Goal: Task Accomplishment & Management: Complete application form

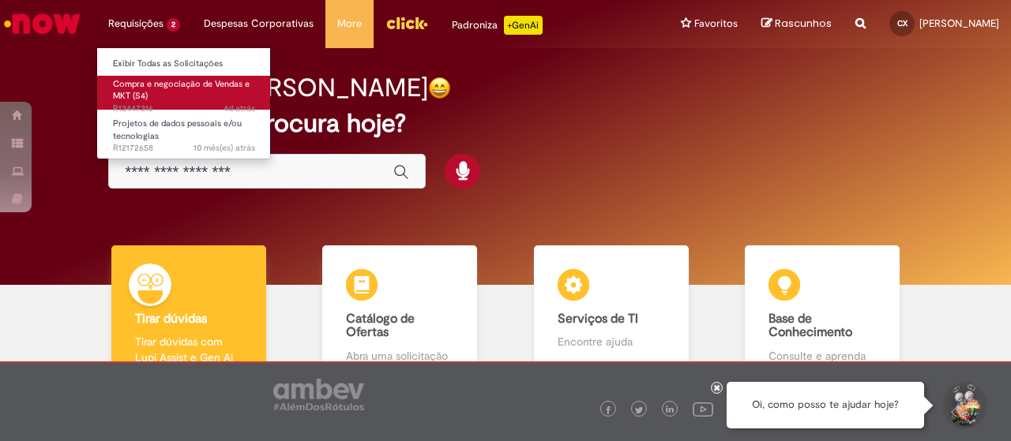
click at [141, 81] on span "Compra e negociação de Vendas e MKT (S4)" at bounding box center [181, 90] width 137 height 24
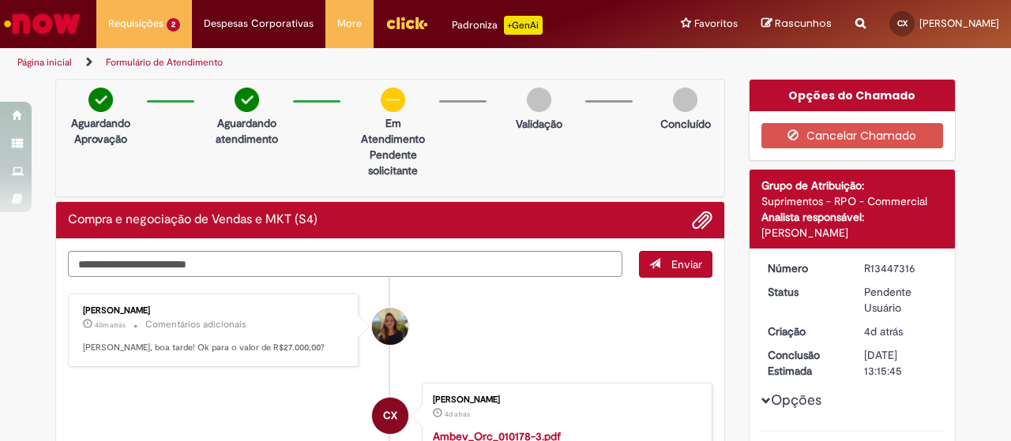
scroll to position [79, 0]
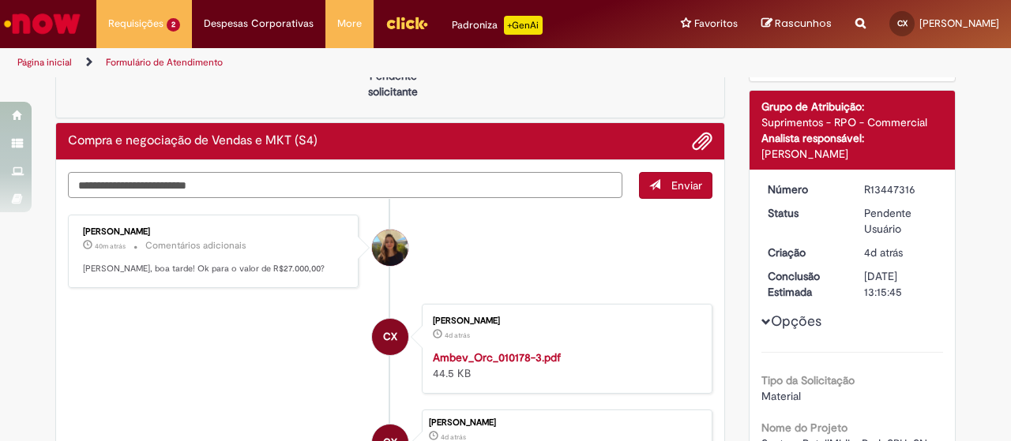
click at [201, 176] on textarea "Digite sua mensagem aqui..." at bounding box center [345, 185] width 554 height 26
type textarea "****"
click at [651, 184] on span "submit" at bounding box center [654, 184] width 11 height 11
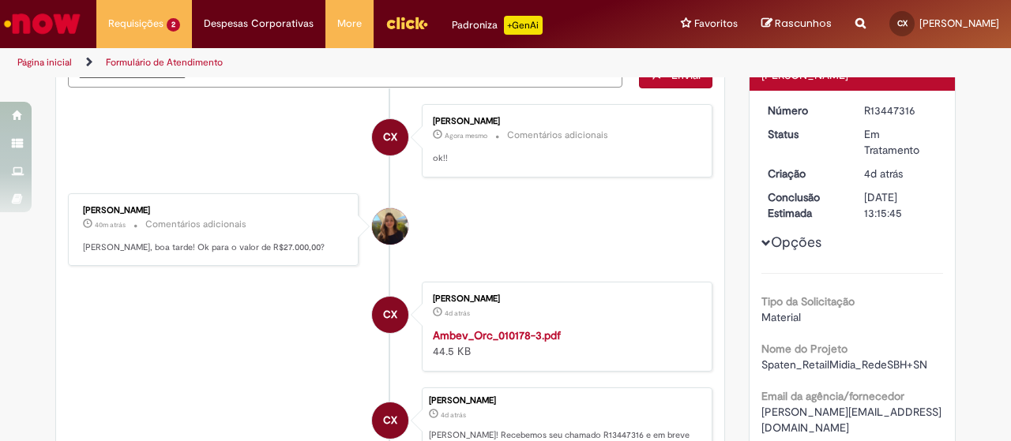
scroll to position [0, 0]
